Goal: Transaction & Acquisition: Book appointment/travel/reservation

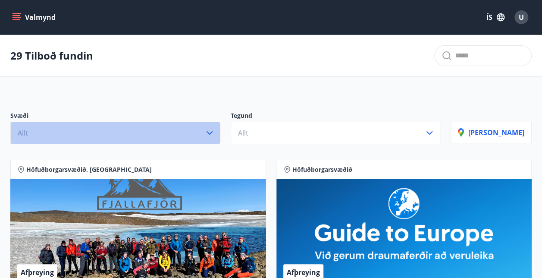
click at [215, 128] on icon "button" at bounding box center [209, 133] width 10 height 10
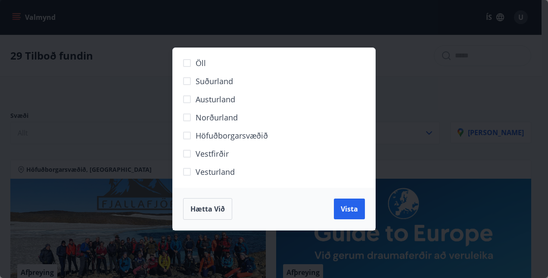
click at [140, 97] on div "Öll Suðurland [GEOGRAPHIC_DATA] Norðurland Höfuðborgarsvæðið [GEOGRAPHIC_DATA] …" at bounding box center [274, 139] width 548 height 278
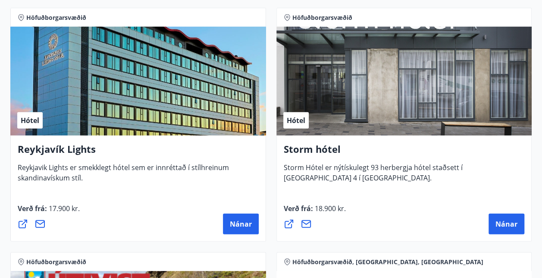
scroll to position [1132, 0]
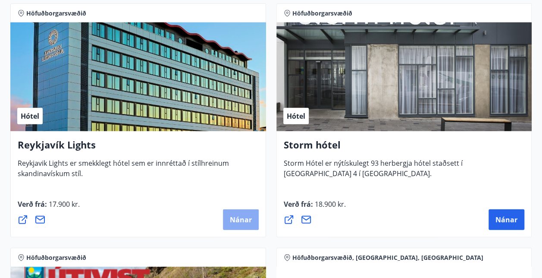
click at [242, 218] on span "Nánar" at bounding box center [241, 219] width 22 height 9
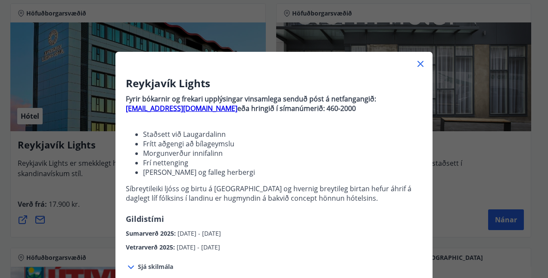
click at [329, 157] on li "Morgunverður innifalinn" at bounding box center [282, 152] width 279 height 9
click at [126, 266] on icon at bounding box center [131, 267] width 10 height 10
click at [129, 266] on icon at bounding box center [131, 266] width 6 height 3
click at [50, 117] on div "Reykjavík Lights Fyrir bókarnir og frekari upplýsingar vinsamlega senduð póst á…" at bounding box center [274, 139] width 548 height 278
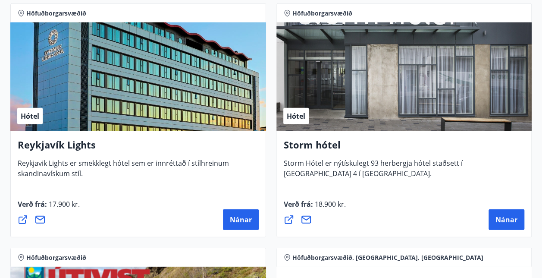
click at [52, 115] on div "Hótel" at bounding box center [138, 76] width 256 height 109
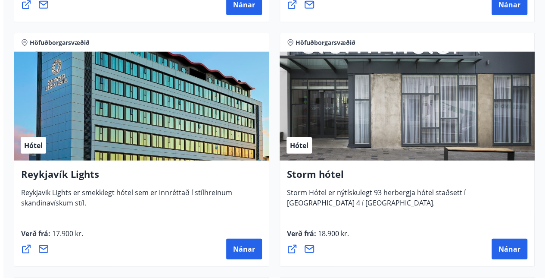
scroll to position [1086, 0]
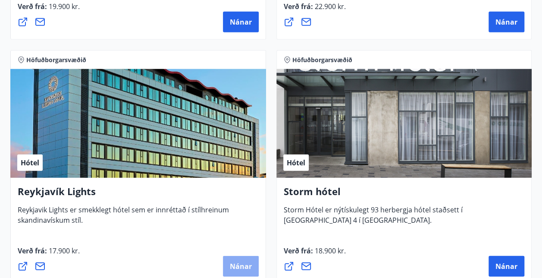
click at [231, 263] on span "Nánar" at bounding box center [241, 265] width 22 height 9
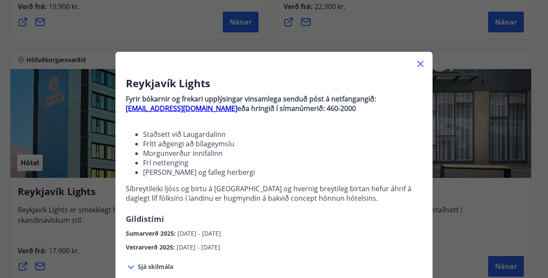
click at [416, 60] on icon at bounding box center [421, 64] width 10 height 10
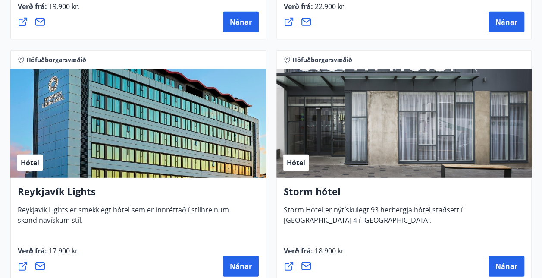
click at [22, 266] on icon at bounding box center [23, 266] width 9 height 9
click at [235, 260] on button "Nánar" at bounding box center [241, 266] width 36 height 21
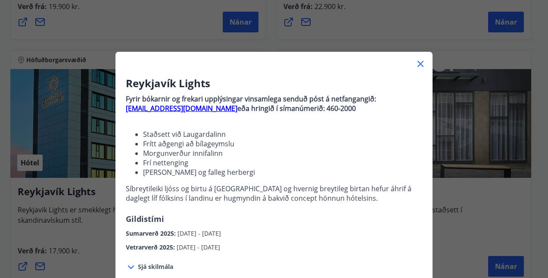
click at [132, 266] on icon at bounding box center [131, 267] width 10 height 10
click at [131, 267] on icon at bounding box center [131, 267] width 10 height 10
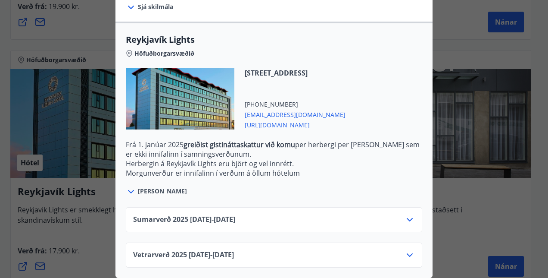
scroll to position [266, 0]
click at [407, 218] on icon at bounding box center [410, 219] width 6 height 3
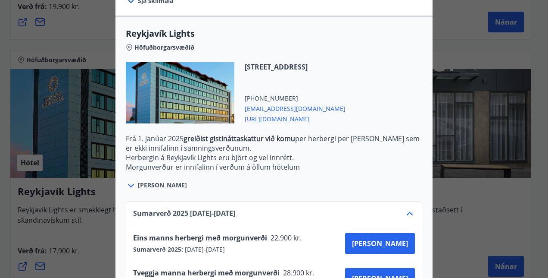
click at [423, 241] on div "Sumarverð [PHONE_NUMBER][DATE] - [DATE] Eins [PERSON_NAME] herbergi með morgunv…" at bounding box center [274, 261] width 317 height 141
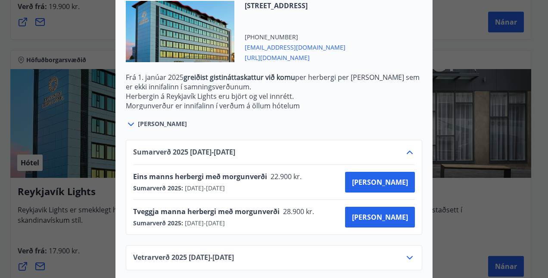
scroll to position [335, 0]
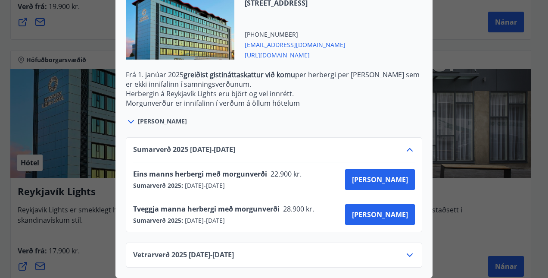
click at [405, 251] on icon at bounding box center [410, 255] width 10 height 10
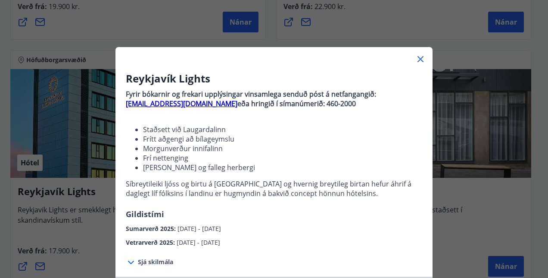
scroll to position [0, 0]
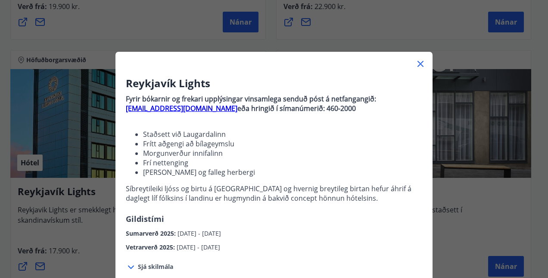
click at [417, 62] on icon at bounding box center [421, 64] width 10 height 10
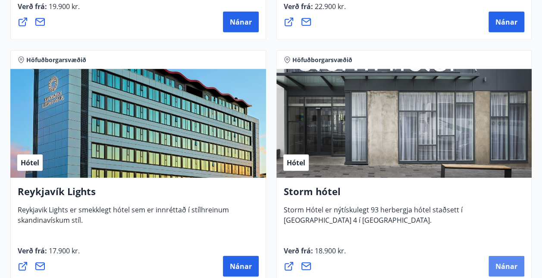
click at [507, 266] on span "Nánar" at bounding box center [506, 265] width 22 height 9
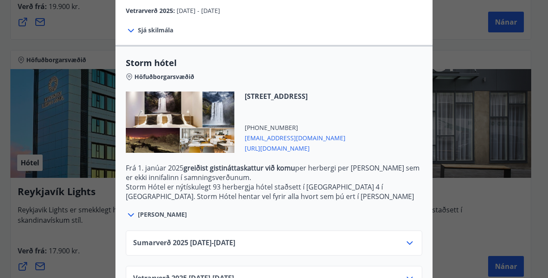
scroll to position [204, 0]
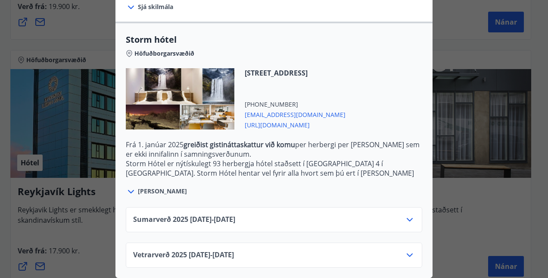
click at [406, 214] on icon at bounding box center [410, 219] width 10 height 10
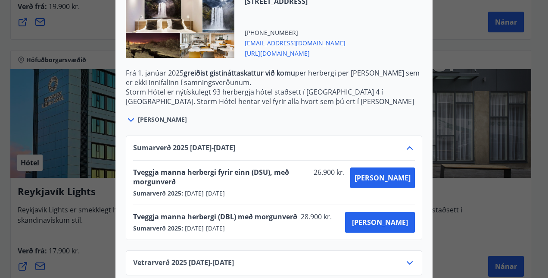
scroll to position [273, 0]
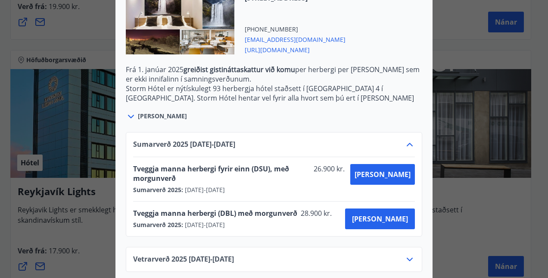
click at [304, 254] on div "Vetrarverð [PHONE_NUMBER][DATE] - [DATE]" at bounding box center [274, 262] width 282 height 17
click at [406, 254] on icon at bounding box center [410, 259] width 10 height 10
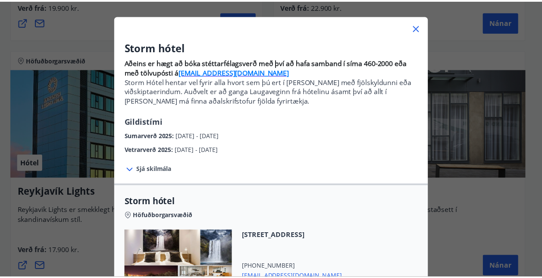
scroll to position [0, 0]
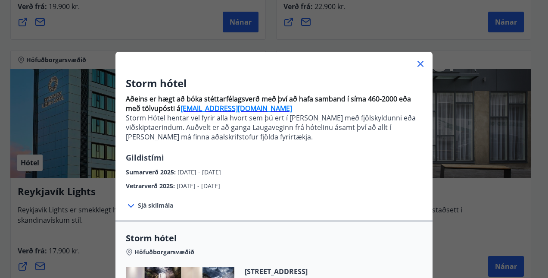
click at [419, 60] on icon at bounding box center [421, 64] width 10 height 10
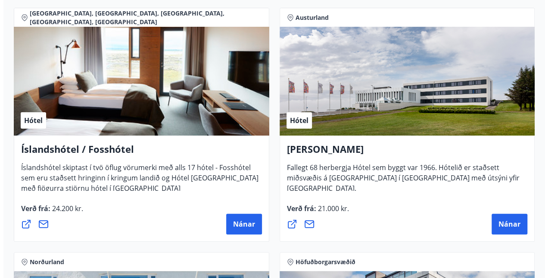
scroll to position [1626, 0]
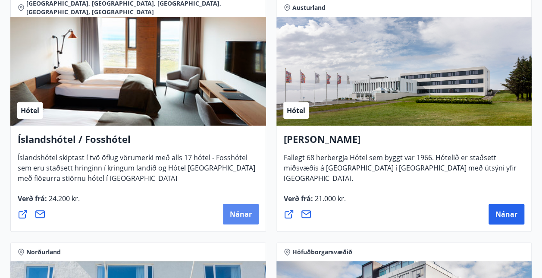
click at [239, 210] on span "Nánar" at bounding box center [241, 213] width 22 height 9
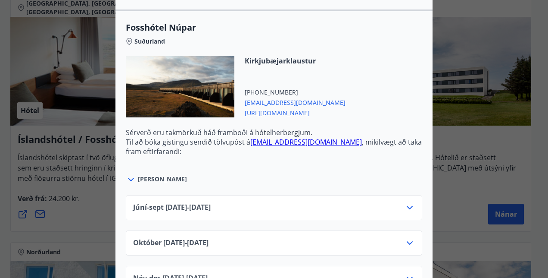
scroll to position [2796, 0]
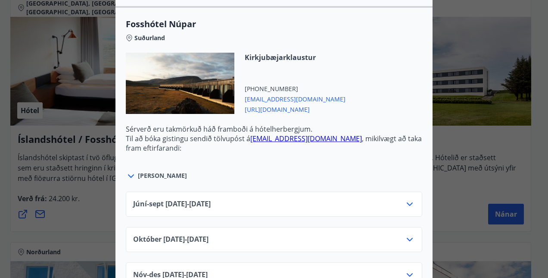
click at [405, 269] on icon at bounding box center [410, 274] width 10 height 10
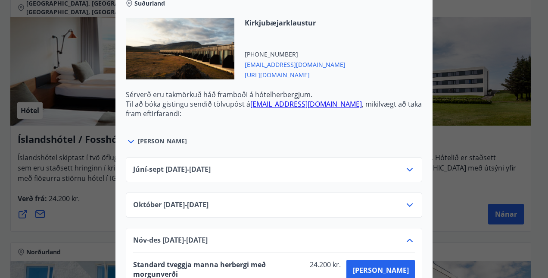
scroll to position [2831, 0]
click at [396, 199] on div "[DATE]10.25 - [DATE]" at bounding box center [274, 207] width 282 height 17
click at [407, 199] on icon at bounding box center [410, 204] width 10 height 10
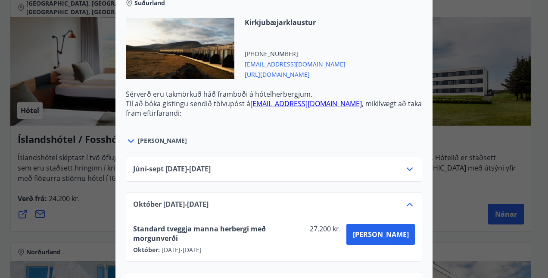
click at [410, 167] on icon at bounding box center [410, 168] width 6 height 3
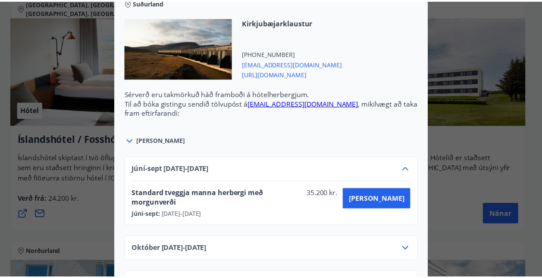
scroll to position [0, 0]
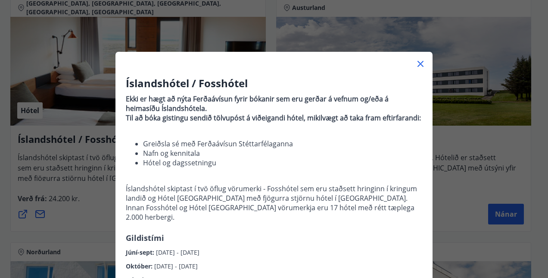
click at [541, 28] on div "Íslandshótel / Fosshótel Ekki er hægt að nýta Ferðaávísun fyrir bókanir sem eru…" at bounding box center [274, 139] width 548 height 278
click at [418, 62] on icon at bounding box center [421, 64] width 6 height 6
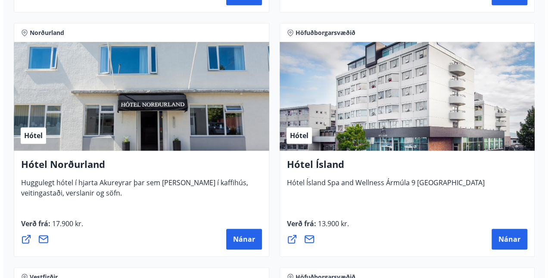
scroll to position [1849, 0]
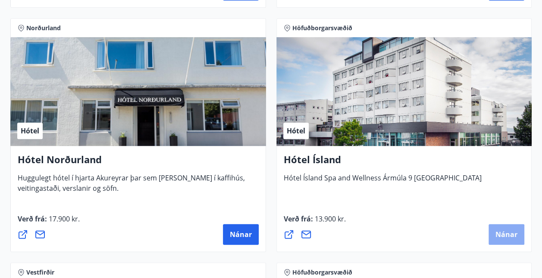
click at [504, 233] on span "Nánar" at bounding box center [506, 233] width 22 height 9
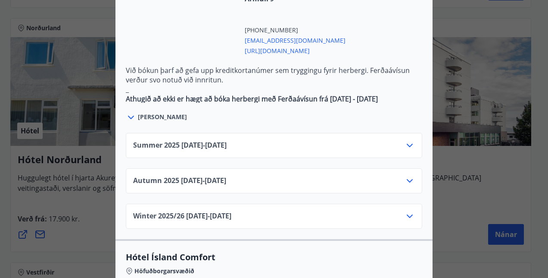
scroll to position [569, 0]
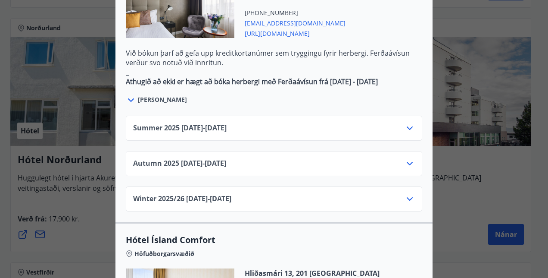
click at [397, 123] on div "Summer [PHONE_NUMBER][DATE] - [DATE]" at bounding box center [274, 131] width 282 height 17
click at [407, 126] on icon at bounding box center [410, 127] width 6 height 3
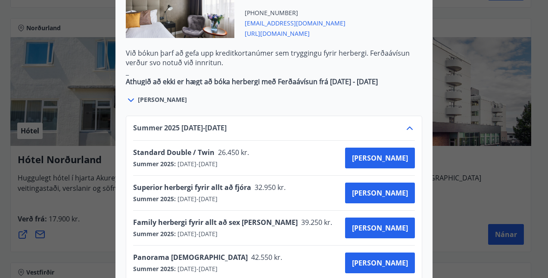
click at [406, 123] on icon at bounding box center [410, 128] width 10 height 10
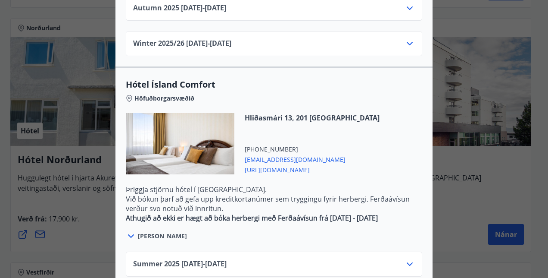
scroll to position [742, 0]
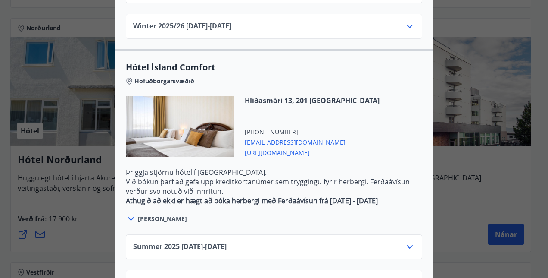
click at [407, 241] on icon at bounding box center [410, 246] width 10 height 10
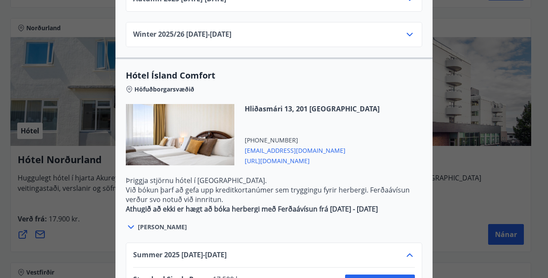
scroll to position [724, 0]
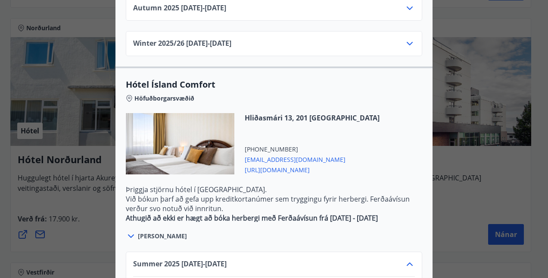
click at [288, 153] on span "[EMAIL_ADDRESS][DOMAIN_NAME]" at bounding box center [312, 158] width 135 height 10
click at [293, 164] on span "[URL][DOMAIN_NAME]" at bounding box center [312, 169] width 135 height 10
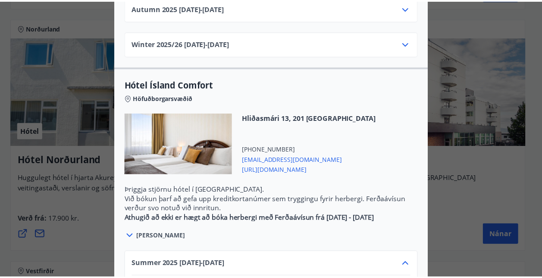
scroll to position [0, 0]
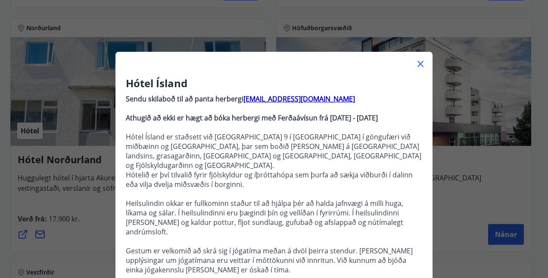
click at [541, 25] on div "Hótel Ísland Sendu skilaboð til að panta herbergi [EMAIL_ADDRESS][DOMAIN_NAME] …" at bounding box center [274, 139] width 548 height 278
click at [418, 65] on icon at bounding box center [421, 64] width 6 height 6
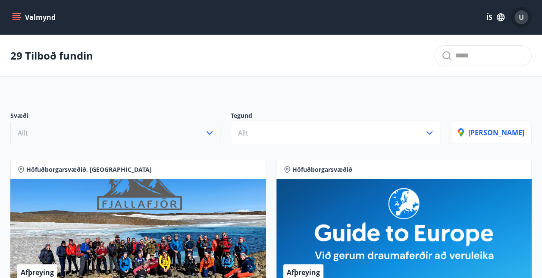
click at [519, 15] on span "U" at bounding box center [521, 17] width 5 height 9
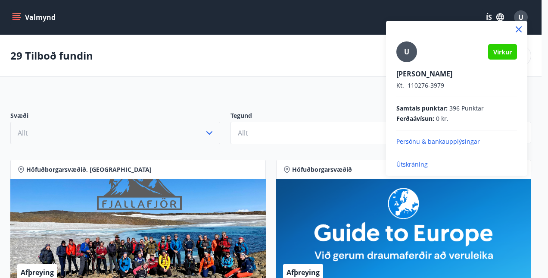
click at [416, 163] on p "Útskráning" at bounding box center [457, 164] width 121 height 9
